Goal: Task Accomplishment & Management: Complete application form

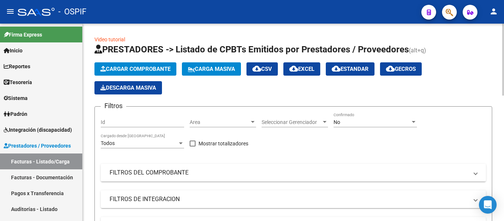
click at [139, 60] on app-list-header "PRESTADORES -> Listado de CPBTs Emitidos por Prestadores / Proveedores (alt+q) …" at bounding box center [294, 171] width 398 height 255
click at [143, 71] on span "Cargar Comprobante" at bounding box center [135, 69] width 70 height 7
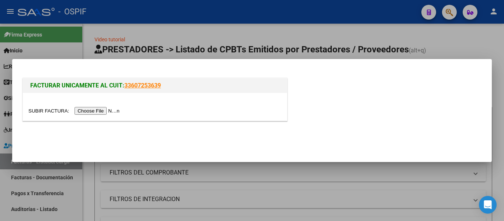
click at [112, 112] on input "file" at bounding box center [74, 111] width 93 height 8
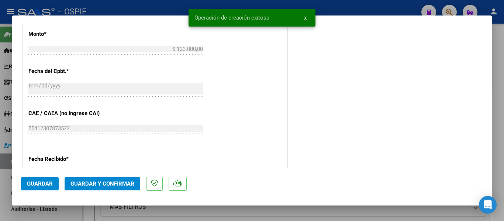
scroll to position [480, 0]
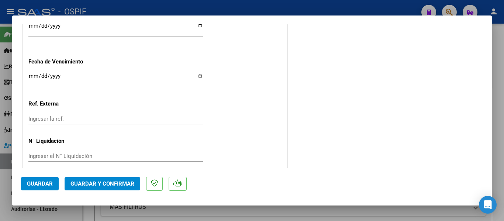
click at [44, 185] on span "Guardar" at bounding box center [40, 184] width 26 height 7
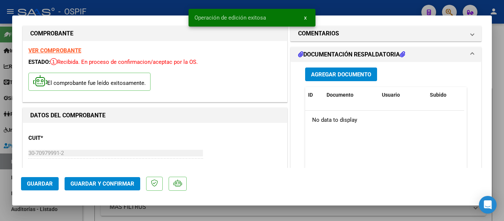
scroll to position [0, 0]
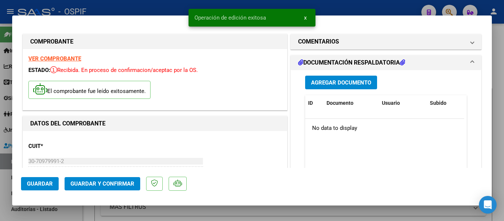
click at [341, 86] on span "Agregar Documento" at bounding box center [341, 82] width 60 height 7
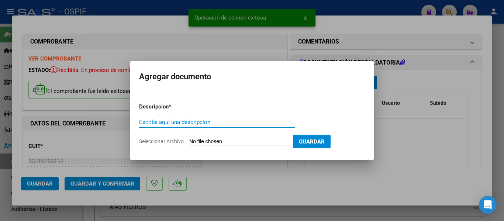
click at [157, 120] on input "Escriba aquí una descripcion" at bounding box center [217, 122] width 156 height 7
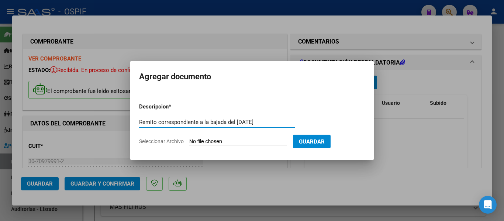
type input "Remito correspondiente a la bajada del [DATE]"
click at [226, 141] on input "Seleccionar Archivo" at bounding box center [238, 141] width 98 height 7
type input "C:\fakepath\fibro [DATE].jfif"
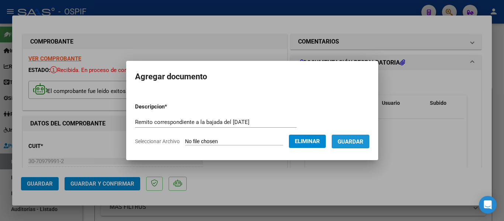
click at [358, 145] on button "Guardar" at bounding box center [351, 142] width 38 height 14
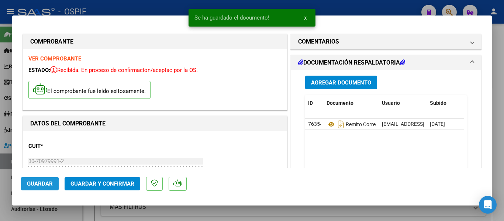
click at [28, 185] on span "Guardar" at bounding box center [40, 184] width 26 height 7
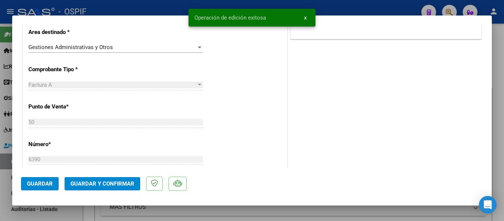
click at [501, 126] on div at bounding box center [252, 110] width 504 height 221
type input "$ 0,00"
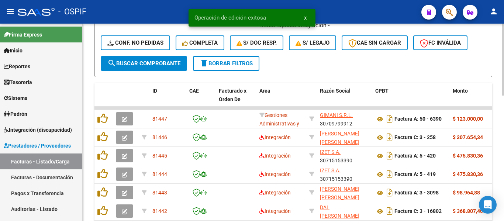
scroll to position [37, 0]
